Goal: Check status: Check status

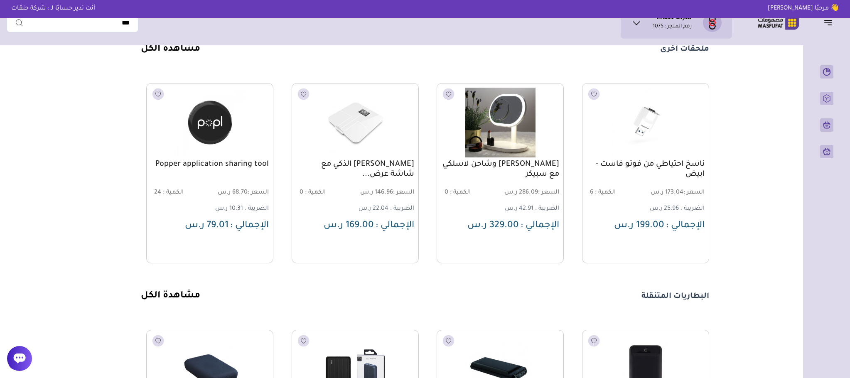
scroll to position [561, 0]
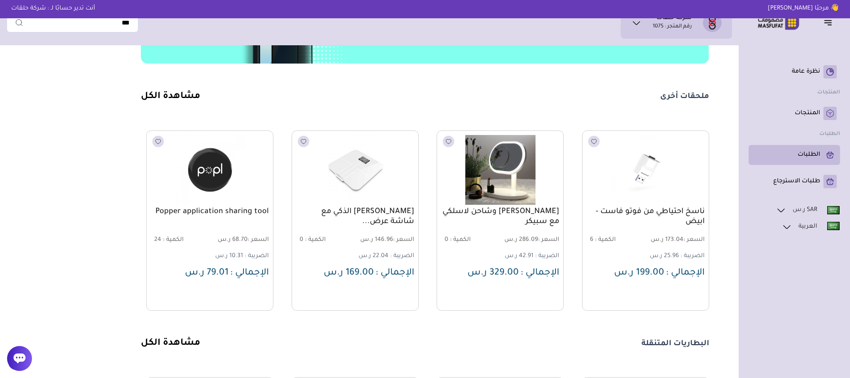
click at [820, 147] on li "الطلبات" at bounding box center [793, 155] width 91 height 20
click at [816, 154] on p "الطلبات" at bounding box center [808, 155] width 22 height 8
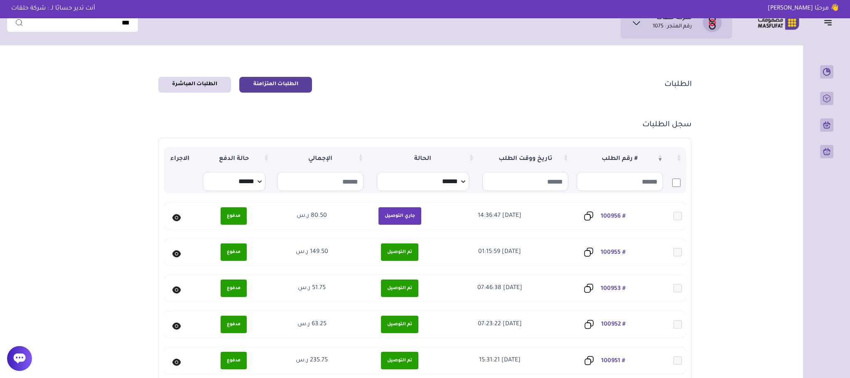
click at [620, 321] on link "# 100952" at bounding box center [613, 324] width 25 height 7
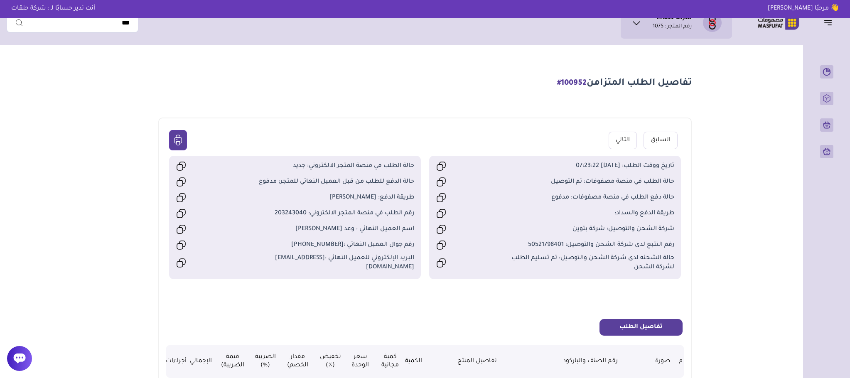
click at [297, 213] on span "رقم الطلب في منصة المتجر الالكتروني: 203243040" at bounding box center [324, 213] width 179 height 9
copy span "203243040"
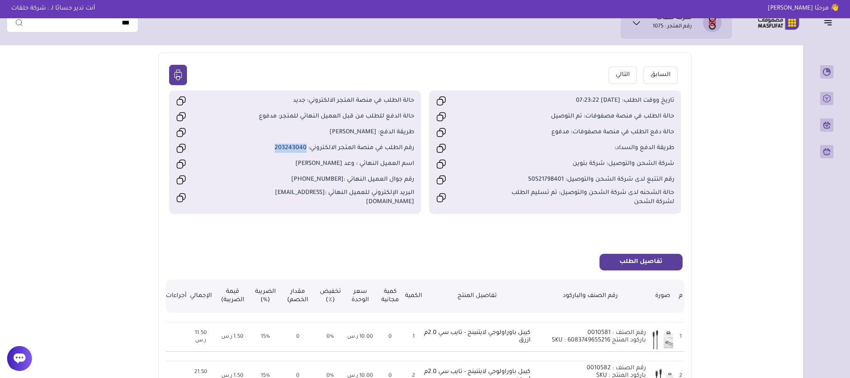
scroll to position [187, 0]
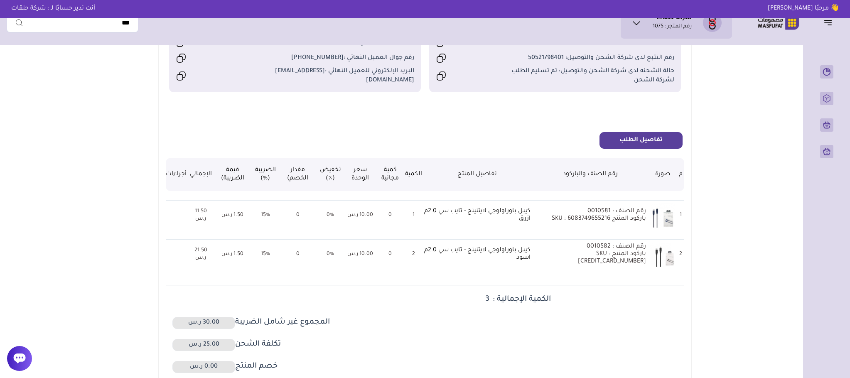
click at [698, 262] on section "تفاصيل الطلب المتزامن #100952 السابق التالي 1" at bounding box center [425, 180] width 598 height 634
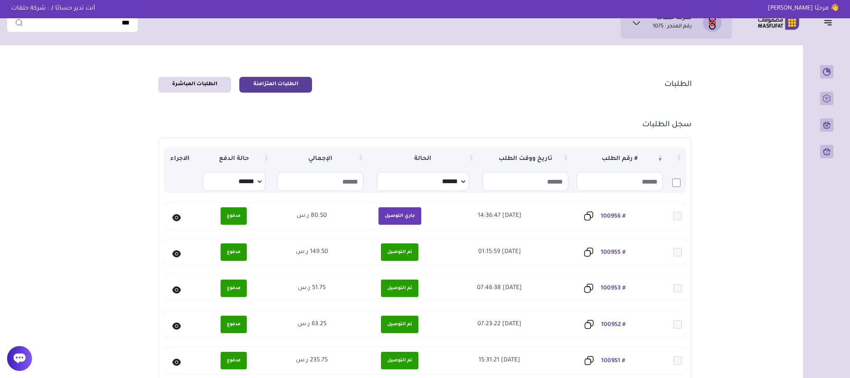
click at [615, 287] on link "# 100953" at bounding box center [613, 288] width 25 height 7
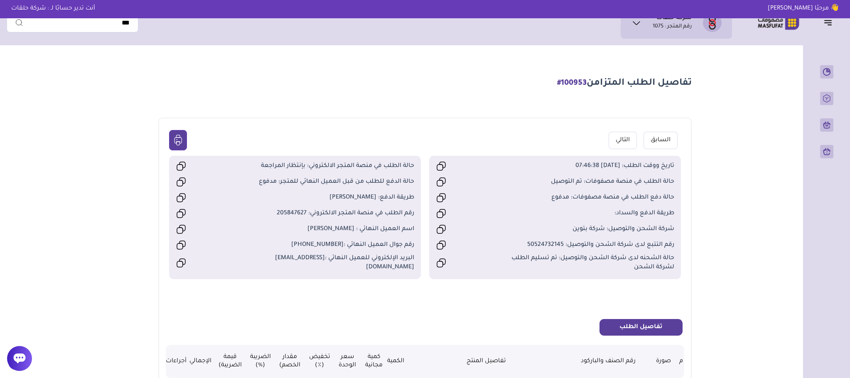
scroll to position [187, 0]
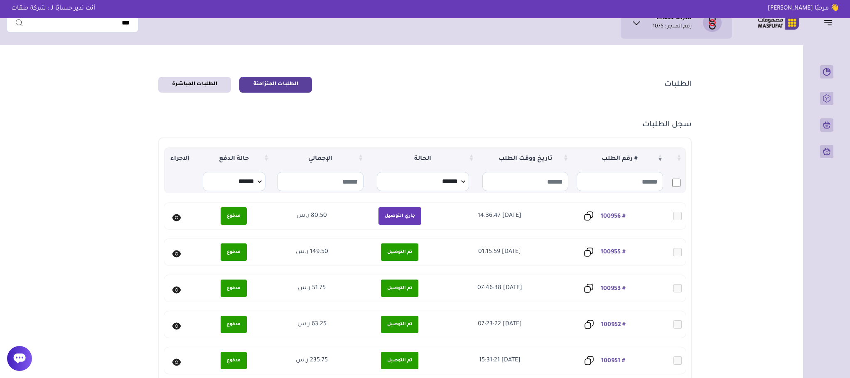
click at [614, 251] on link "# 100955" at bounding box center [613, 252] width 25 height 7
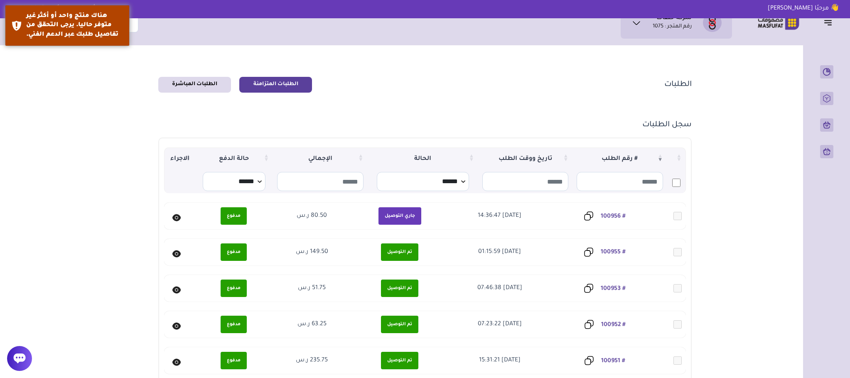
click at [623, 249] on link "# 100955" at bounding box center [613, 252] width 25 height 7
click at [616, 215] on link "# 100956" at bounding box center [613, 216] width 25 height 7
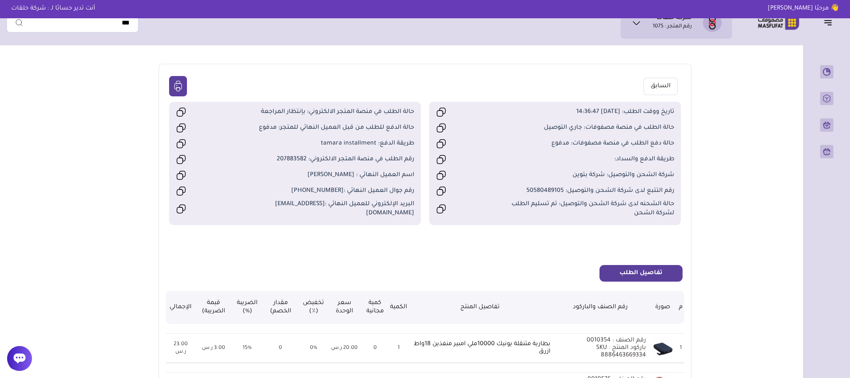
scroll to position [187, 0]
